Goal: Go to known website: Go to known website

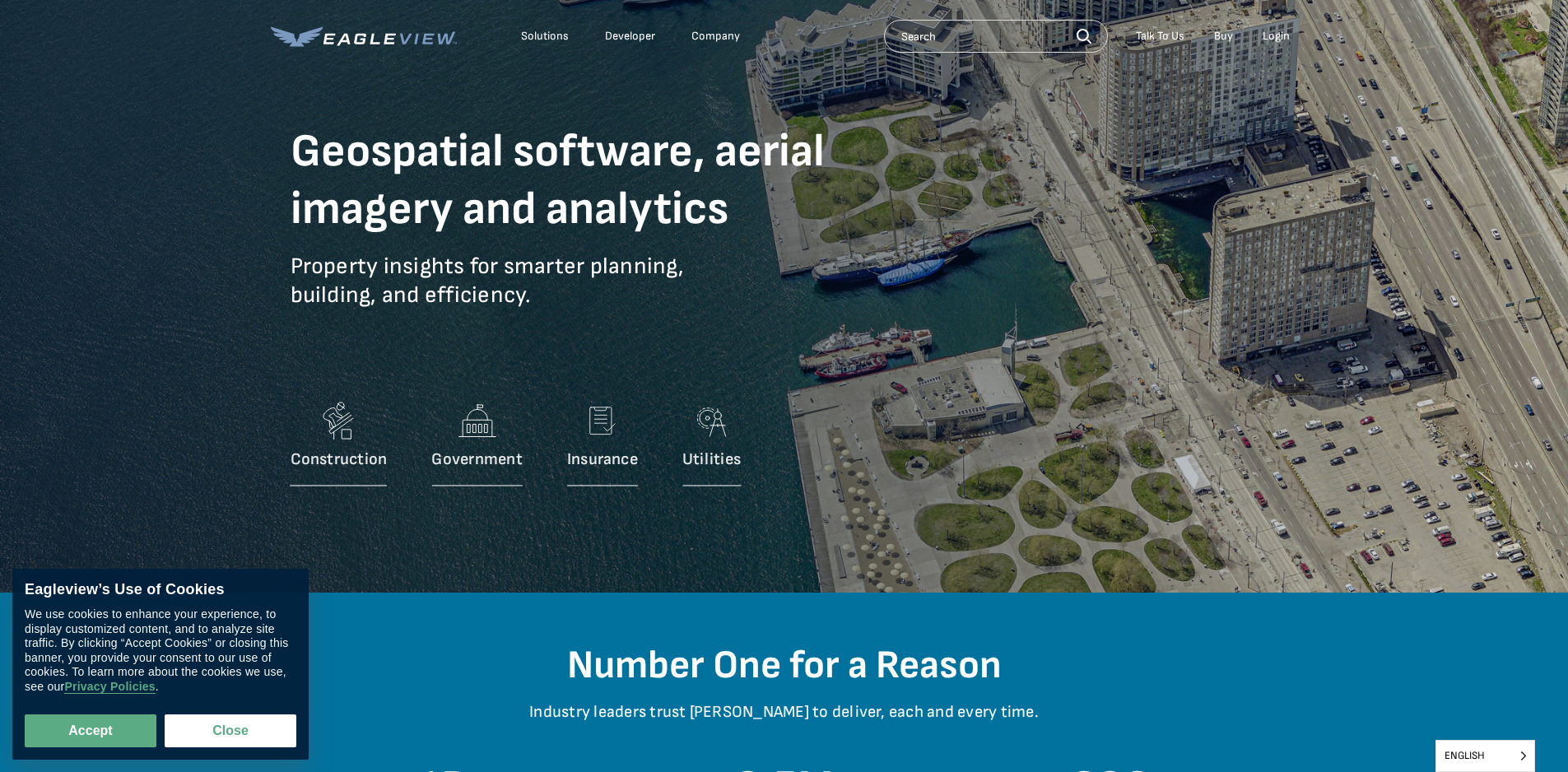
click at [1278, 41] on div "Login" at bounding box center [1276, 36] width 27 height 15
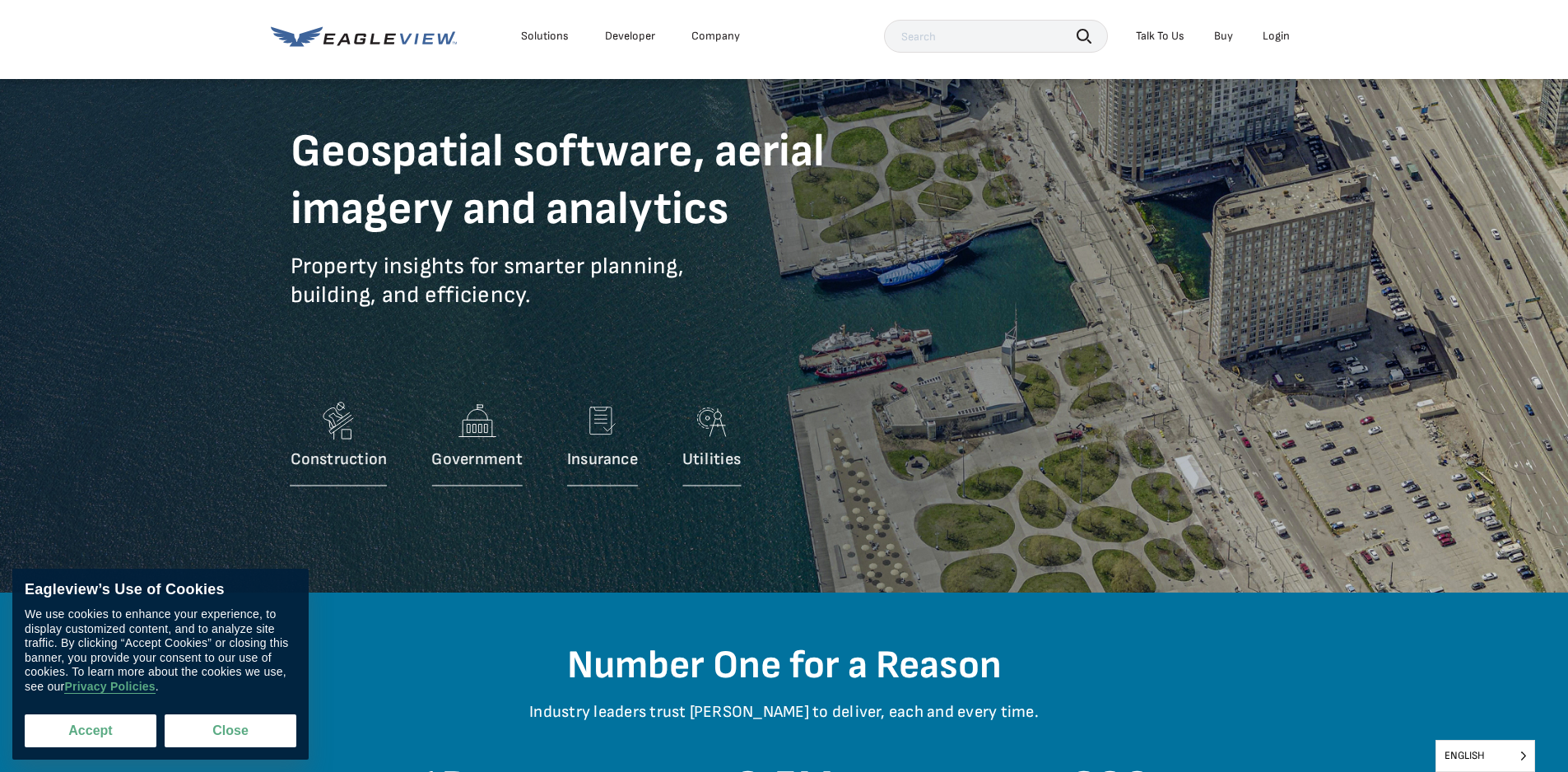
click at [118, 738] on button "Accept" at bounding box center [90, 730] width 131 height 33
checkbox input "true"
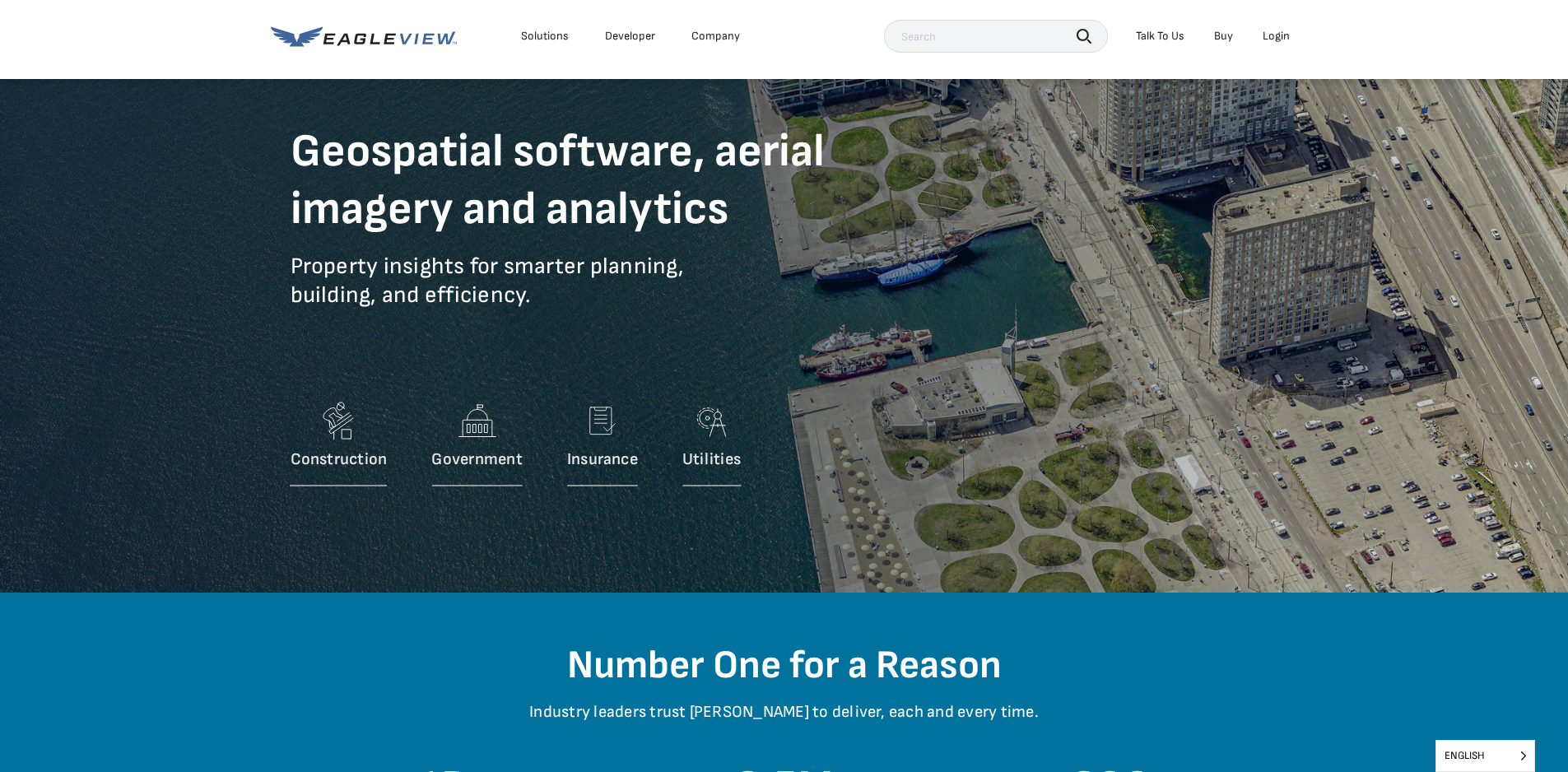
click at [1284, 30] on div "Login" at bounding box center [1276, 36] width 27 height 15
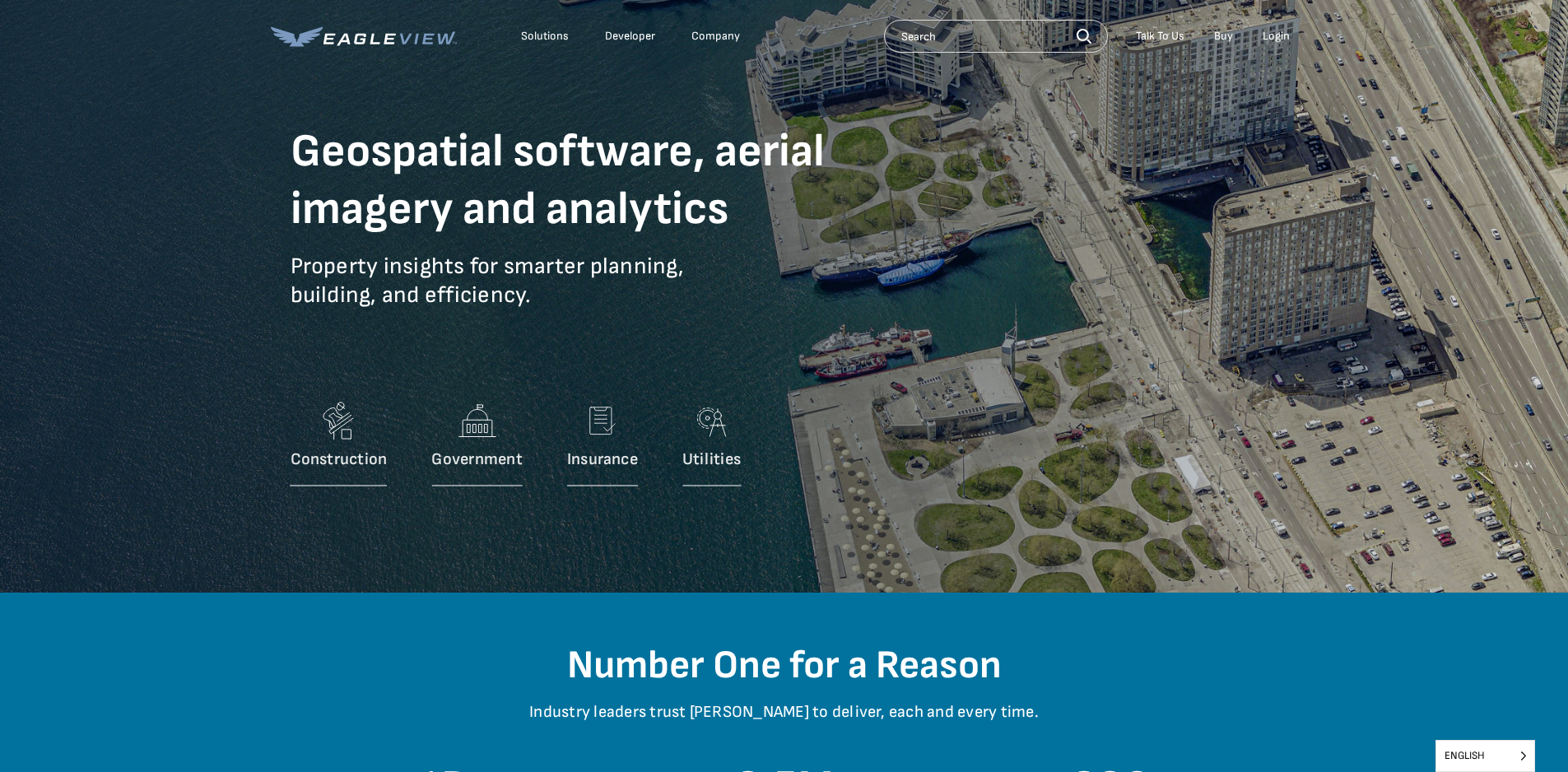
click at [1278, 30] on div "Login" at bounding box center [1276, 36] width 27 height 15
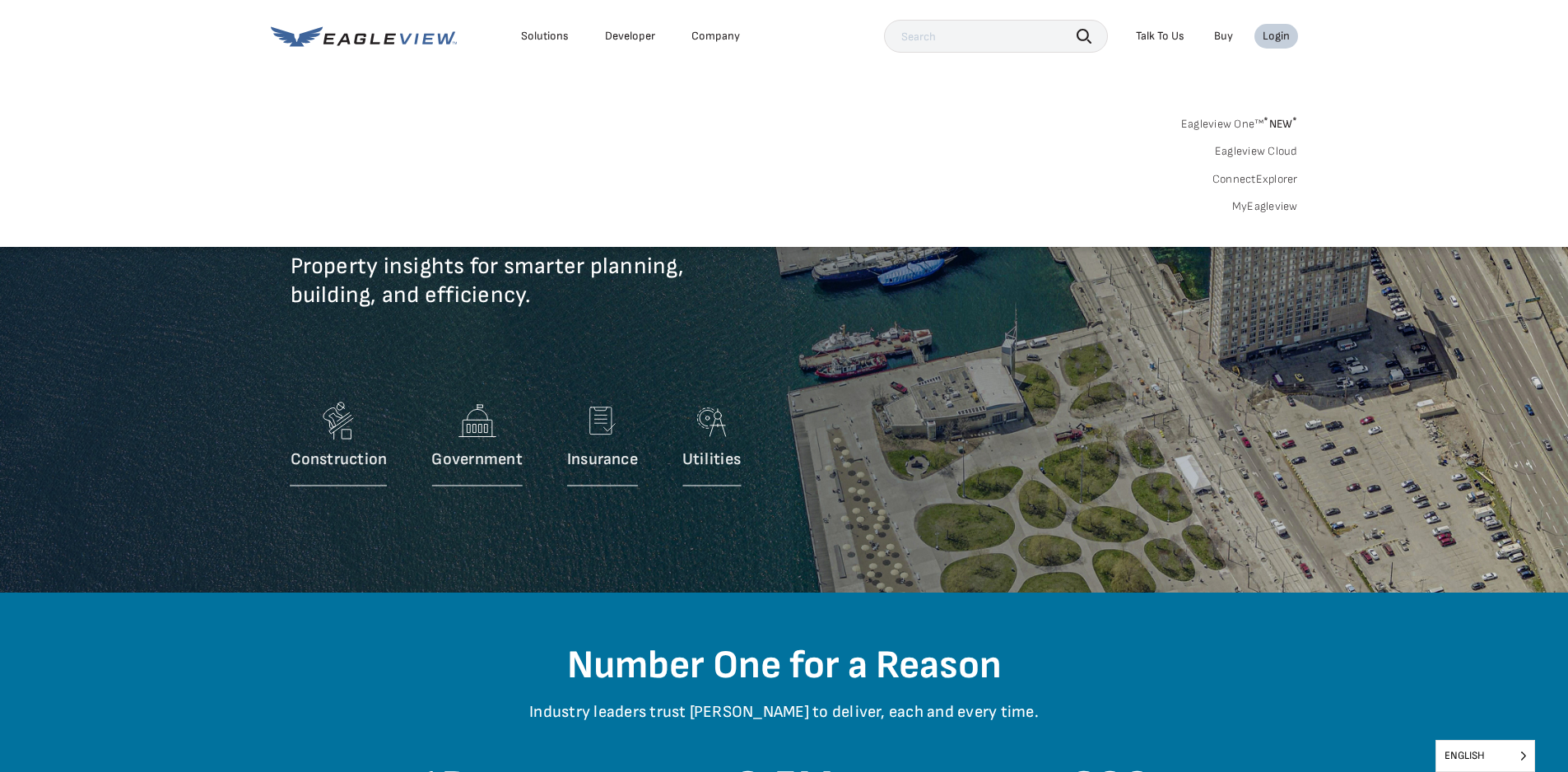
click at [1276, 202] on link "MyEagleview" at bounding box center [1265, 206] width 66 height 15
